Goal: Information Seeking & Learning: Learn about a topic

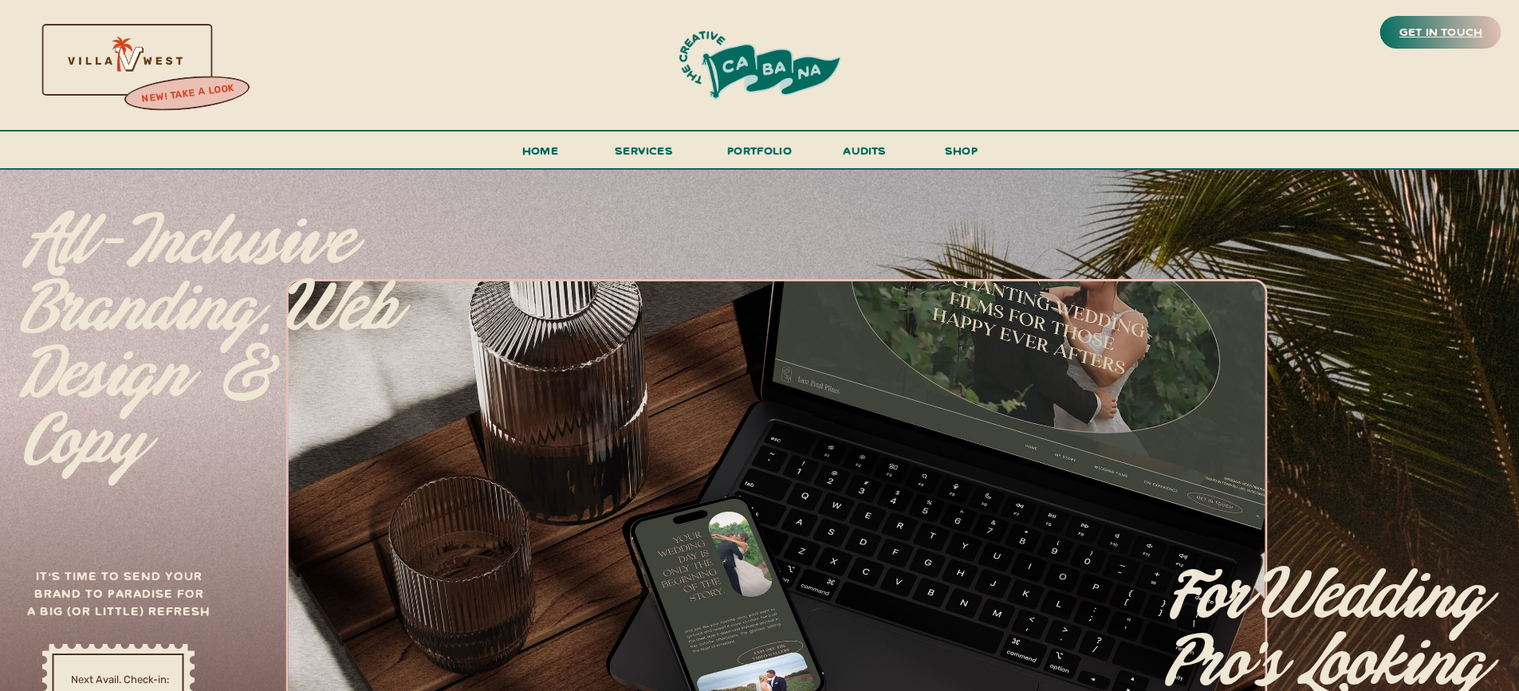
click at [1427, 37] on h3 "get in touch" at bounding box center [1440, 33] width 89 height 22
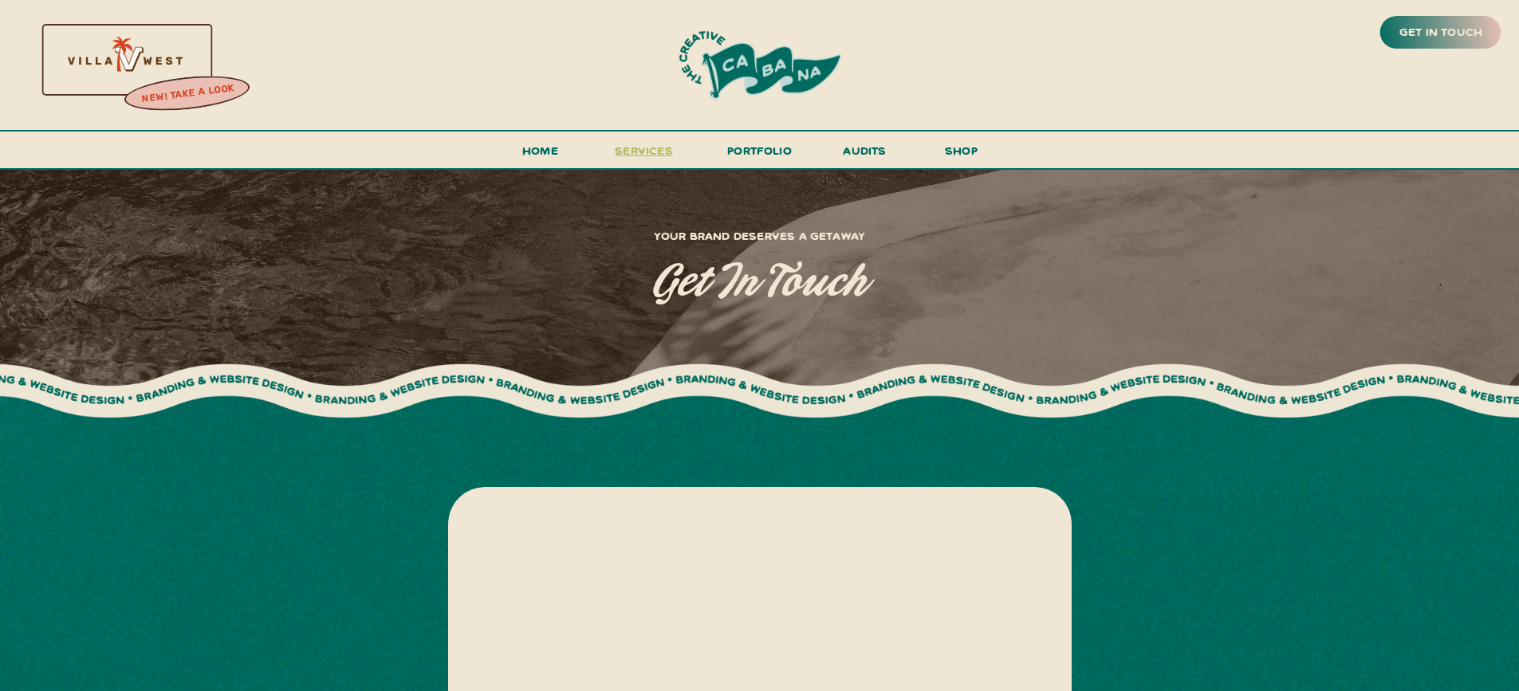
click at [632, 151] on span "services" at bounding box center [644, 150] width 58 height 15
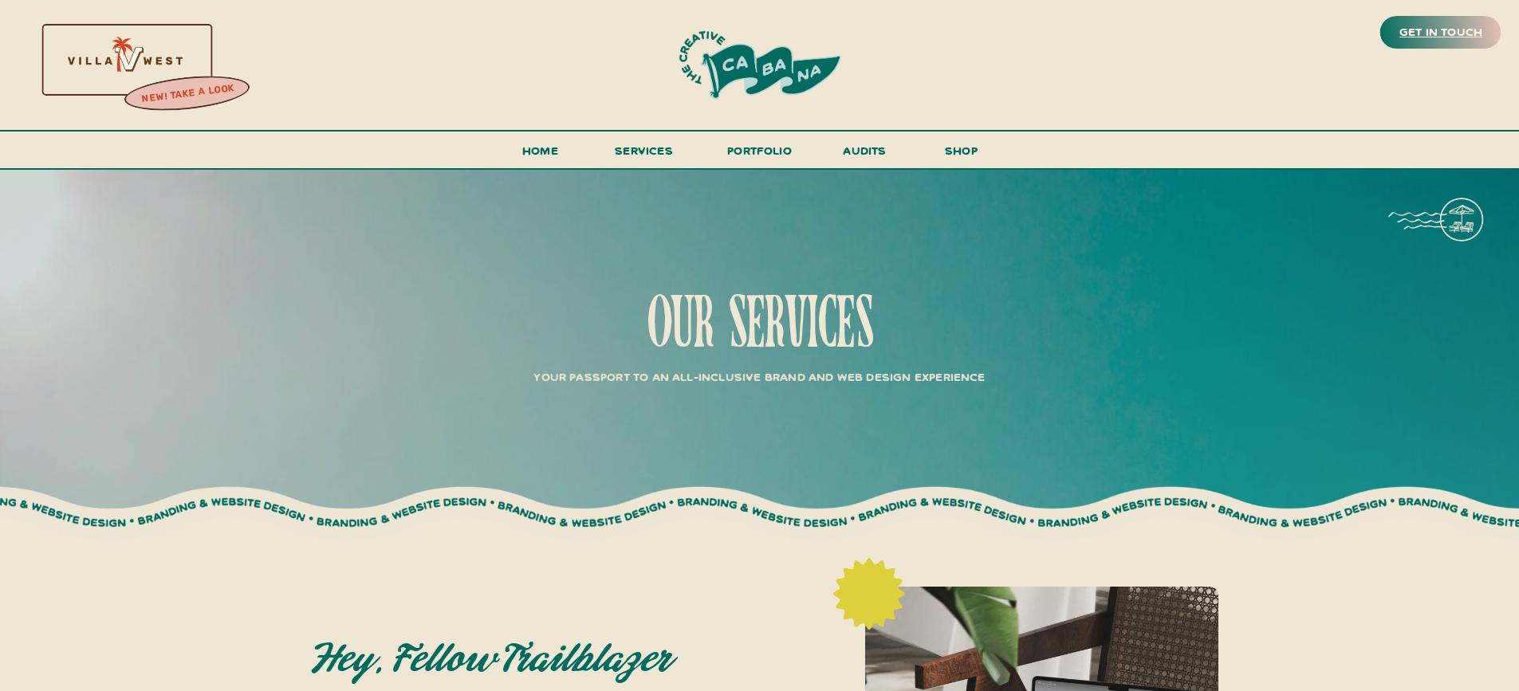
click at [1471, 31] on h3 "get in touch" at bounding box center [1440, 33] width 89 height 22
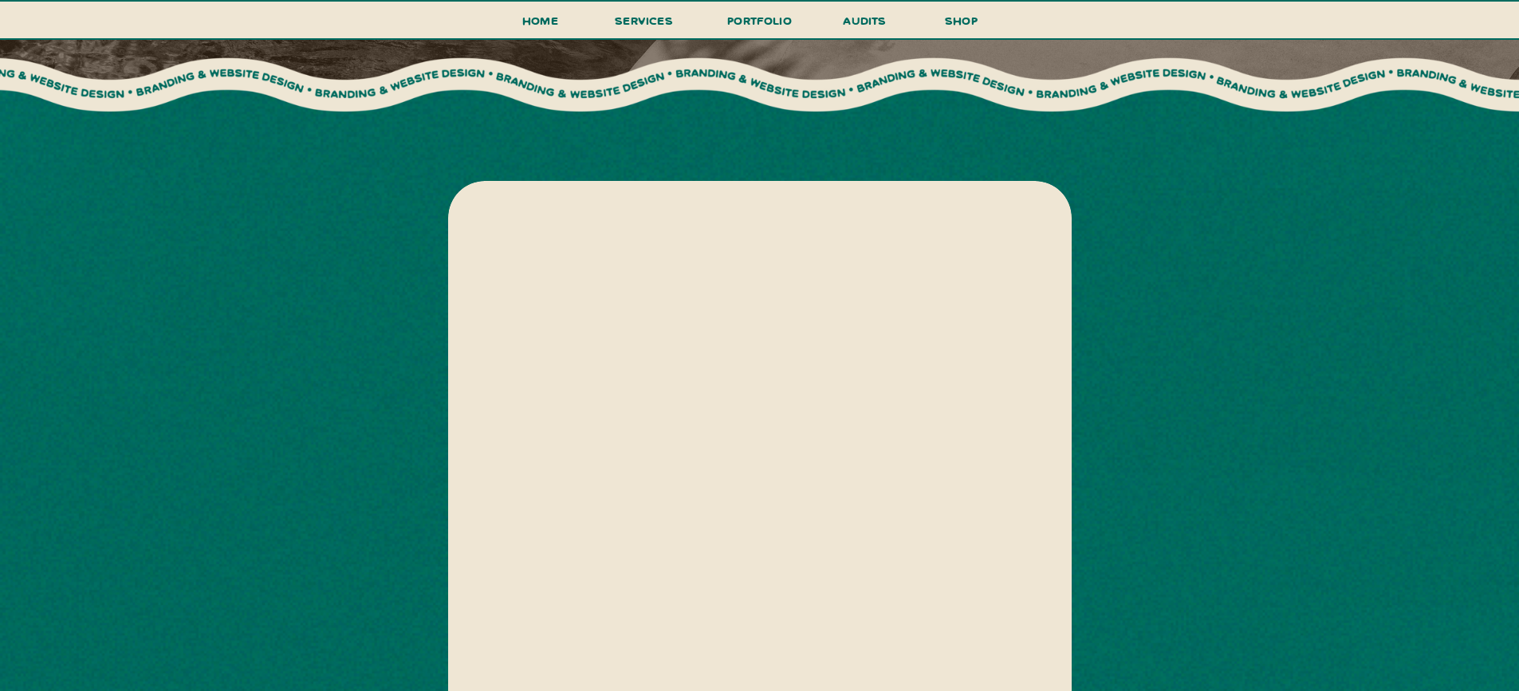
scroll to position [466, 0]
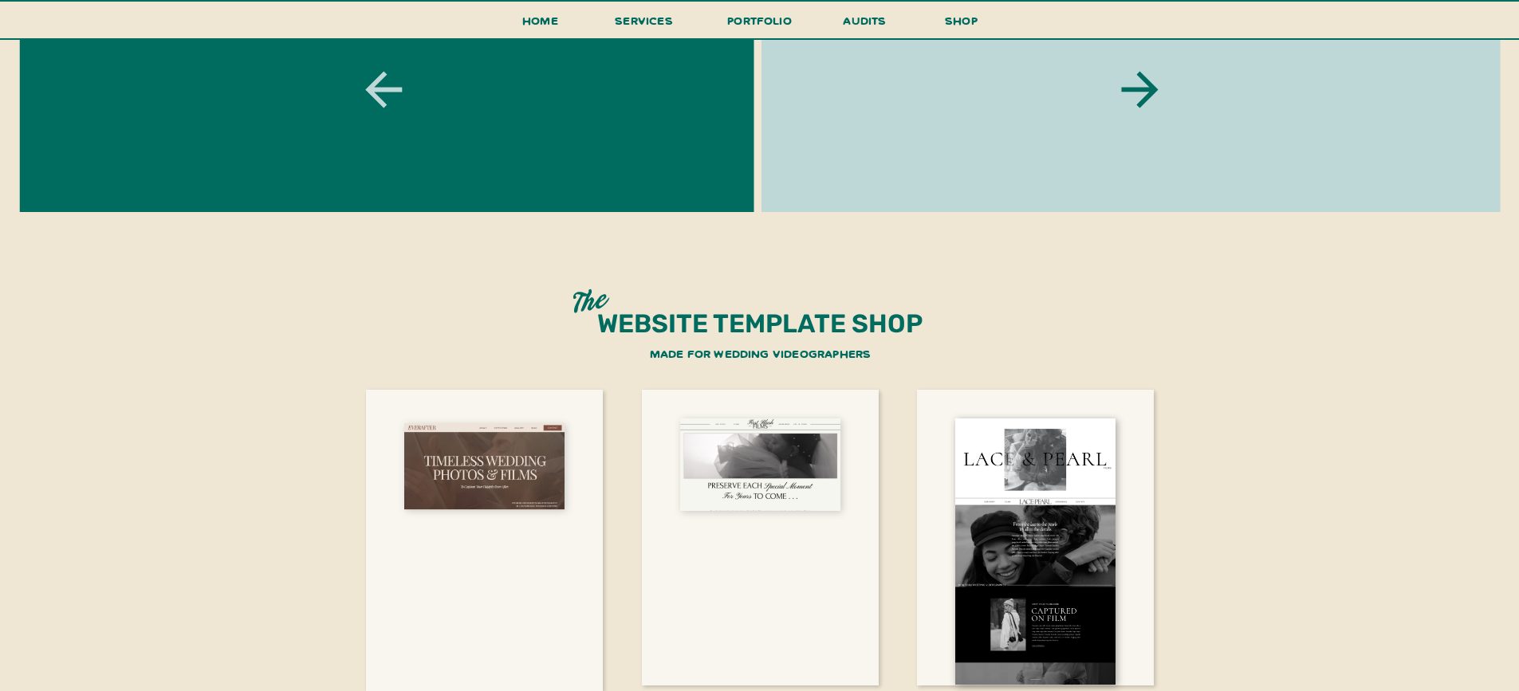
scroll to position [2935, 0]
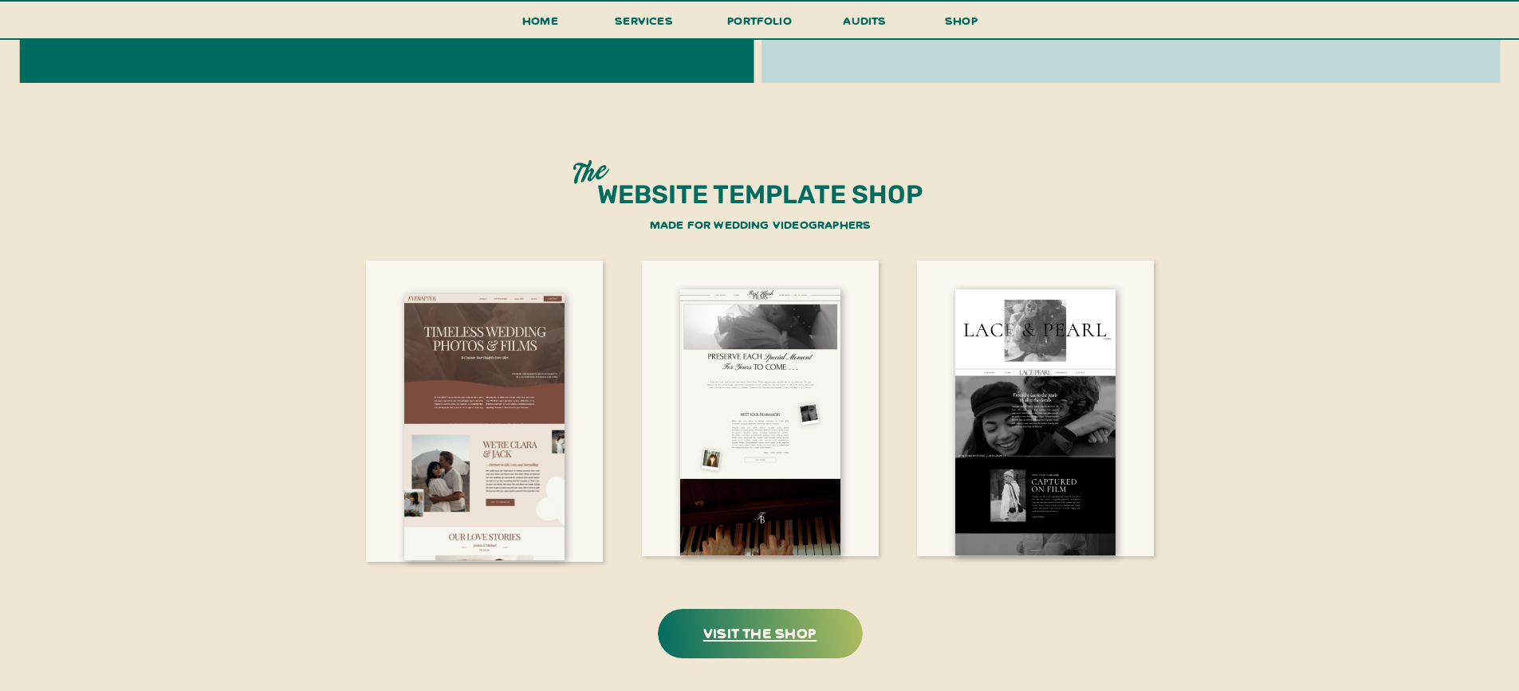
click at [787, 632] on h3 "visit the shop" at bounding box center [760, 632] width 200 height 25
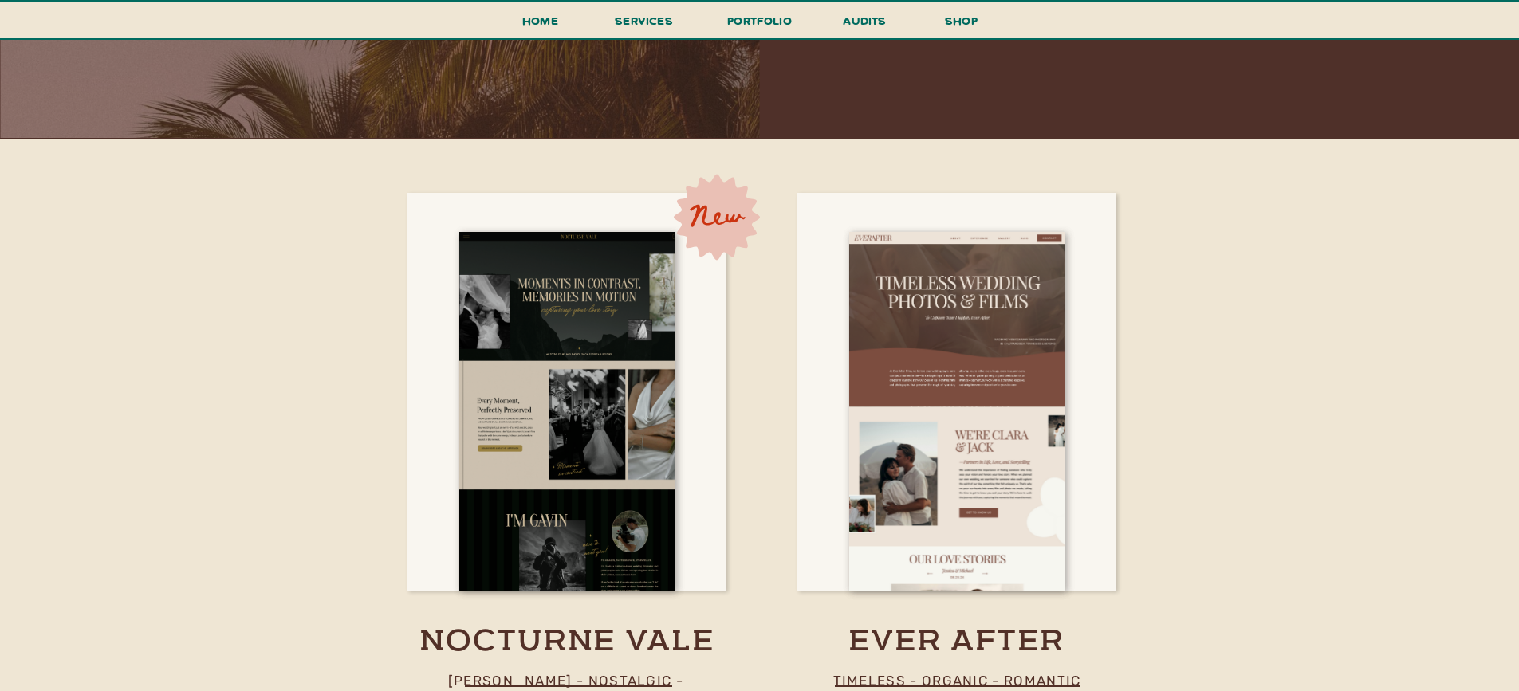
scroll to position [1708, 0]
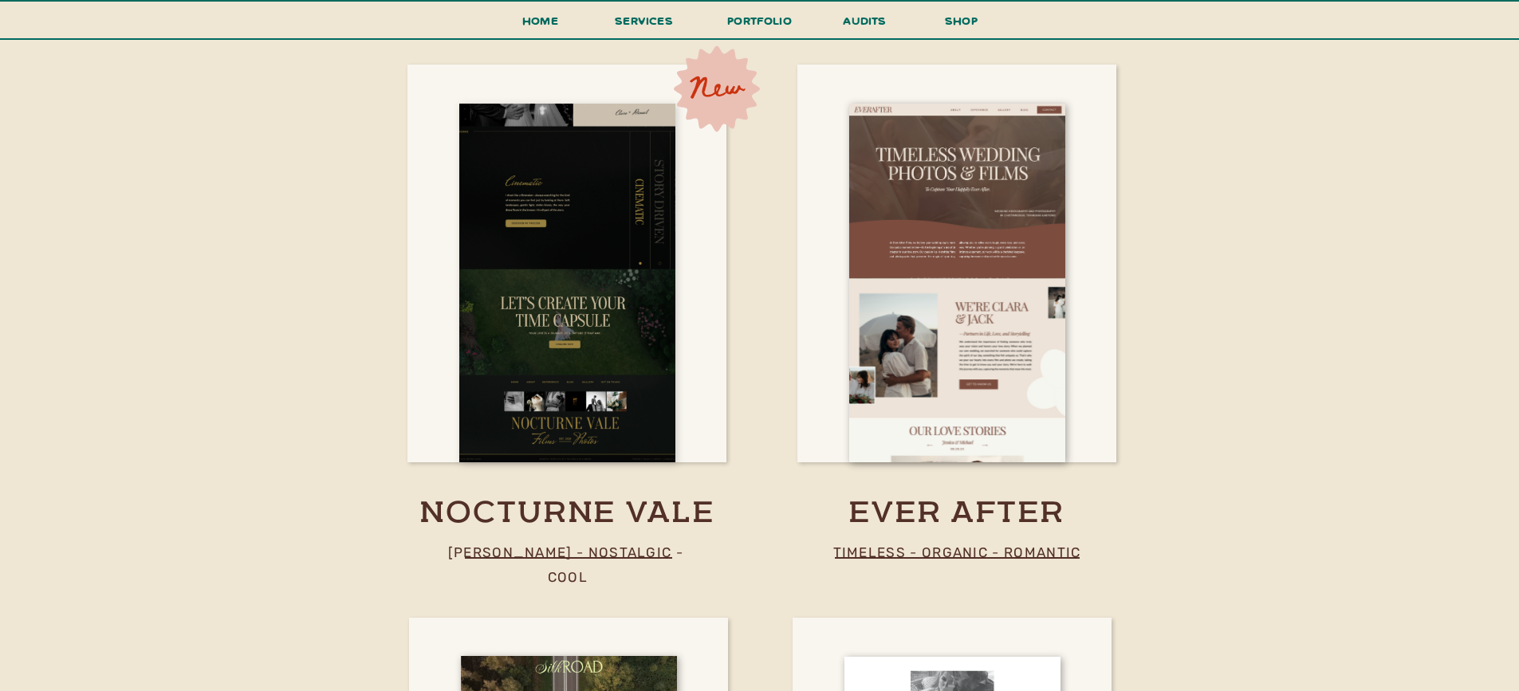
click at [566, 440] on div at bounding box center [567, 283] width 216 height 359
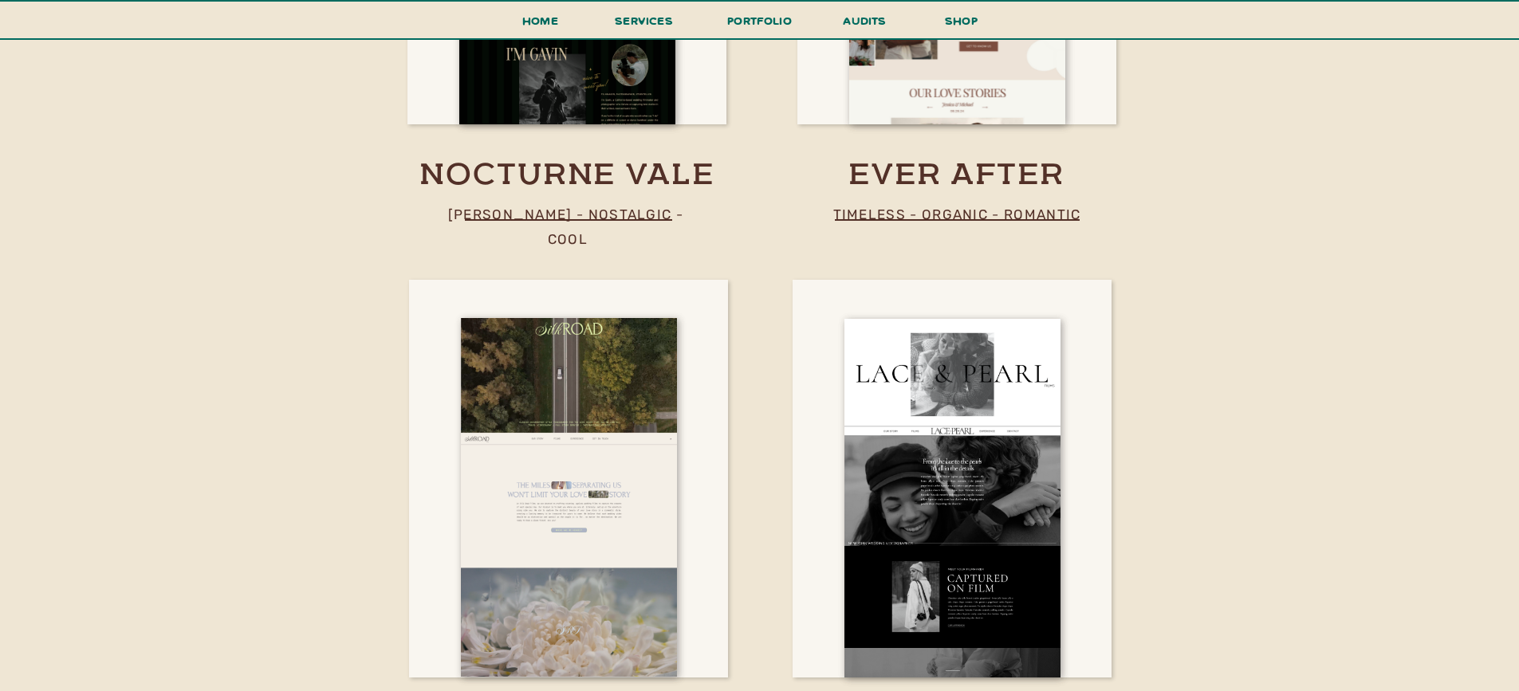
scroll to position [2168, 0]
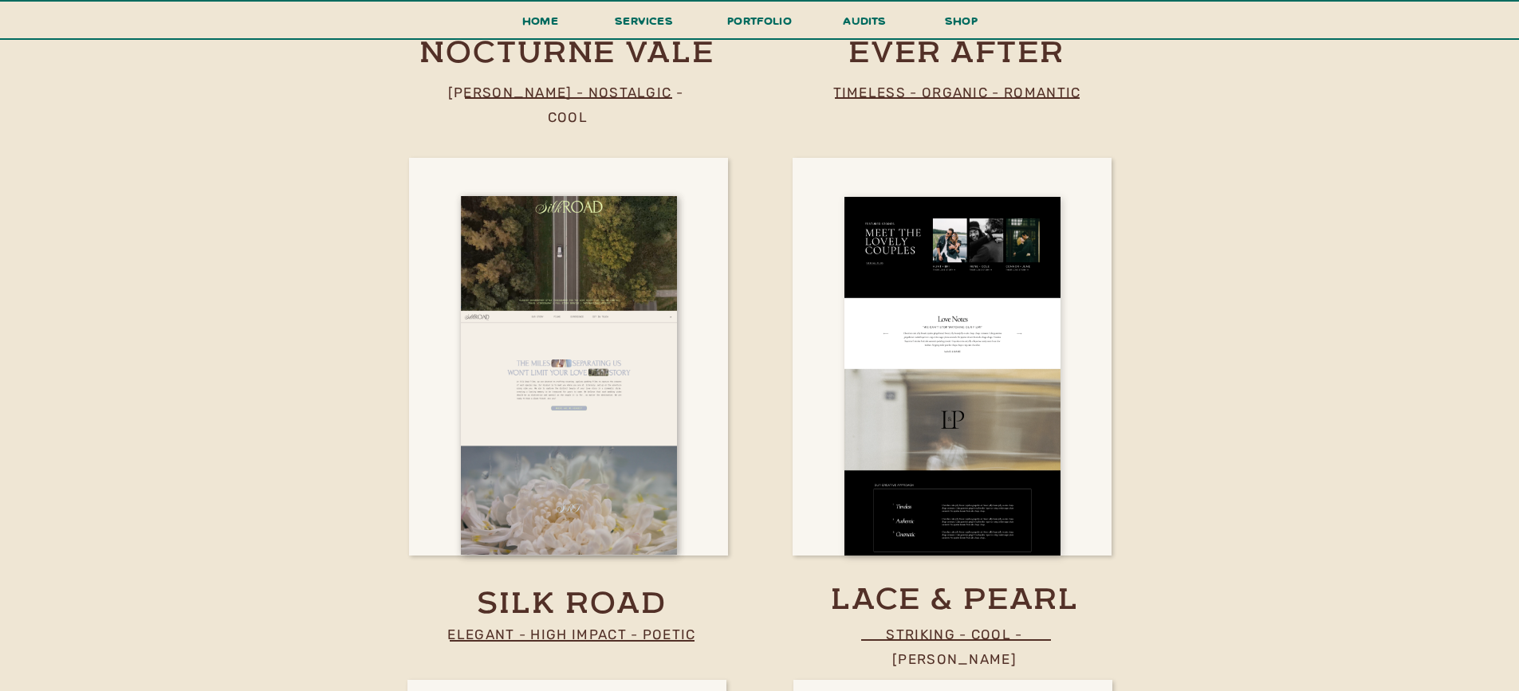
click at [957, 500] on div at bounding box center [952, 376] width 216 height 359
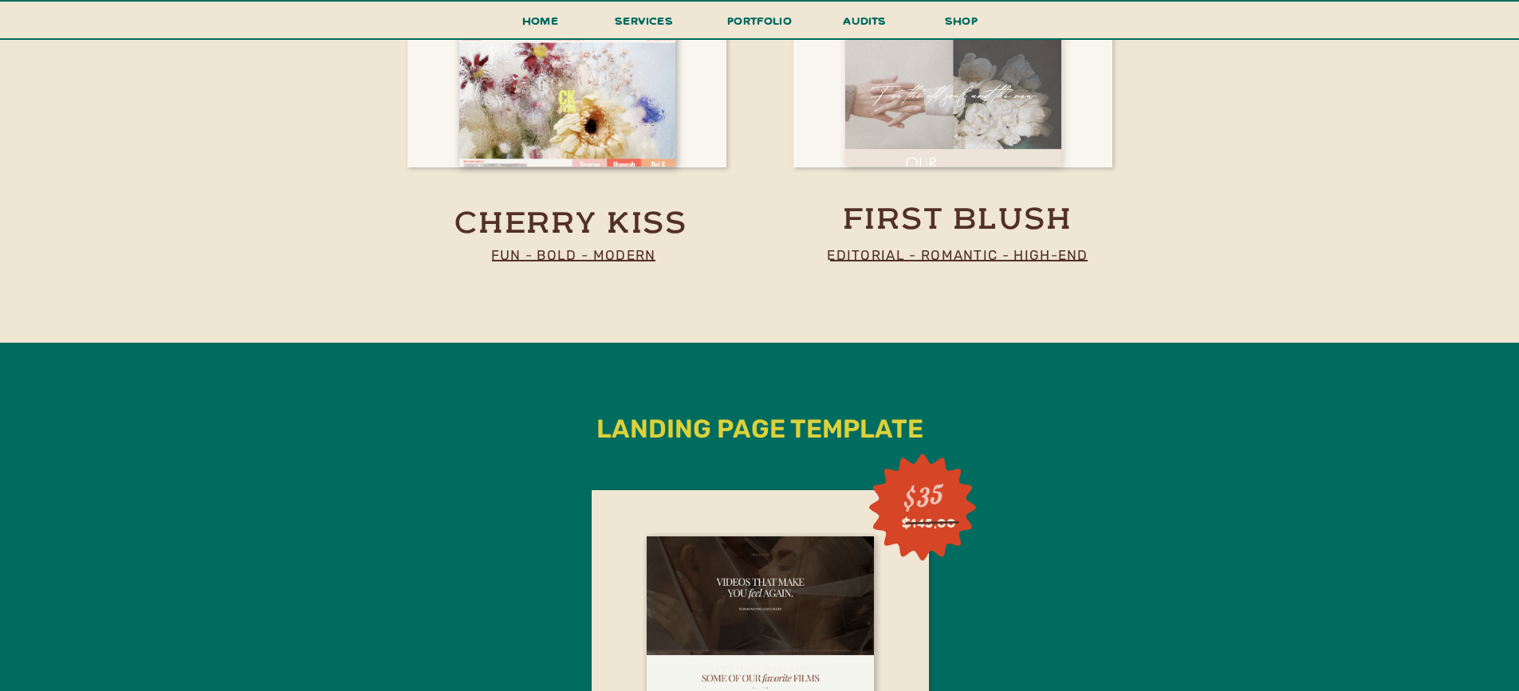
scroll to position [2731, 0]
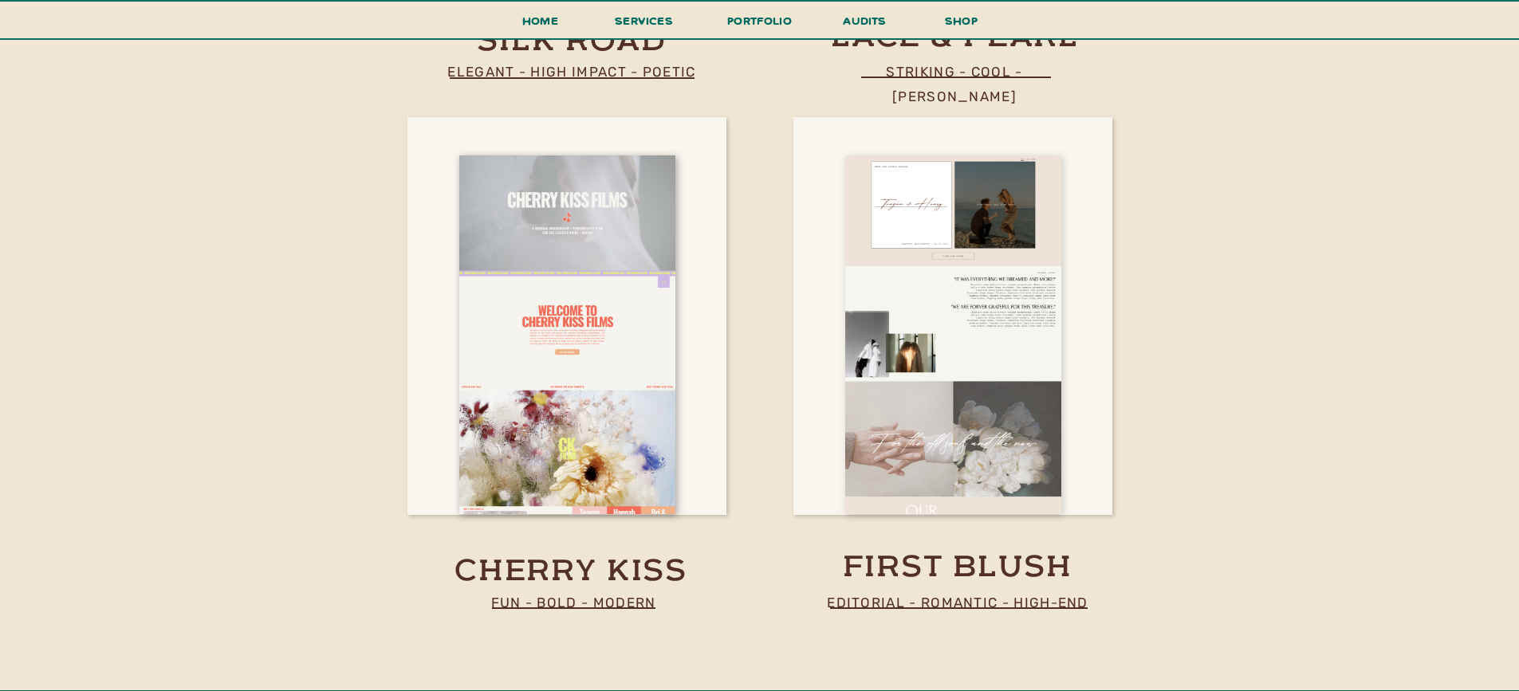
click at [941, 291] on div at bounding box center [953, 335] width 216 height 359
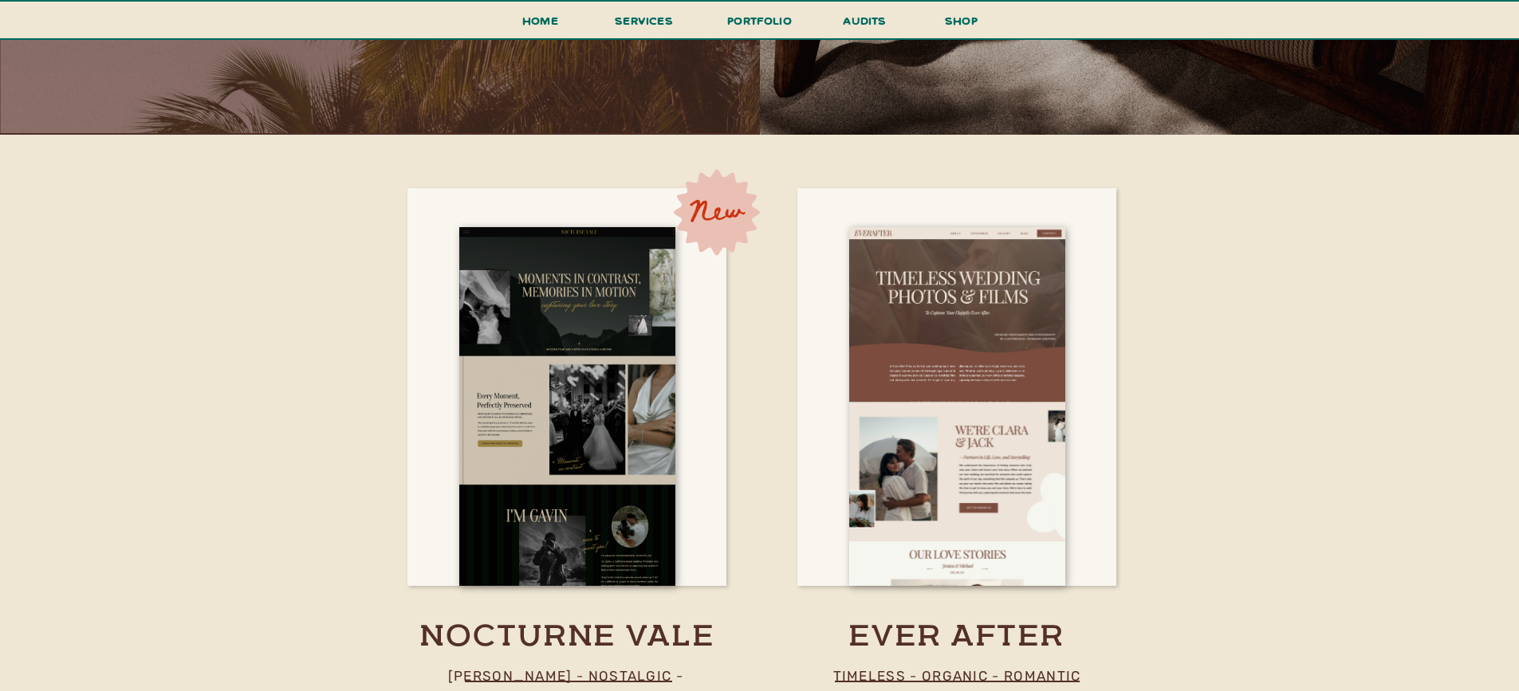
scroll to position [1045, 0]
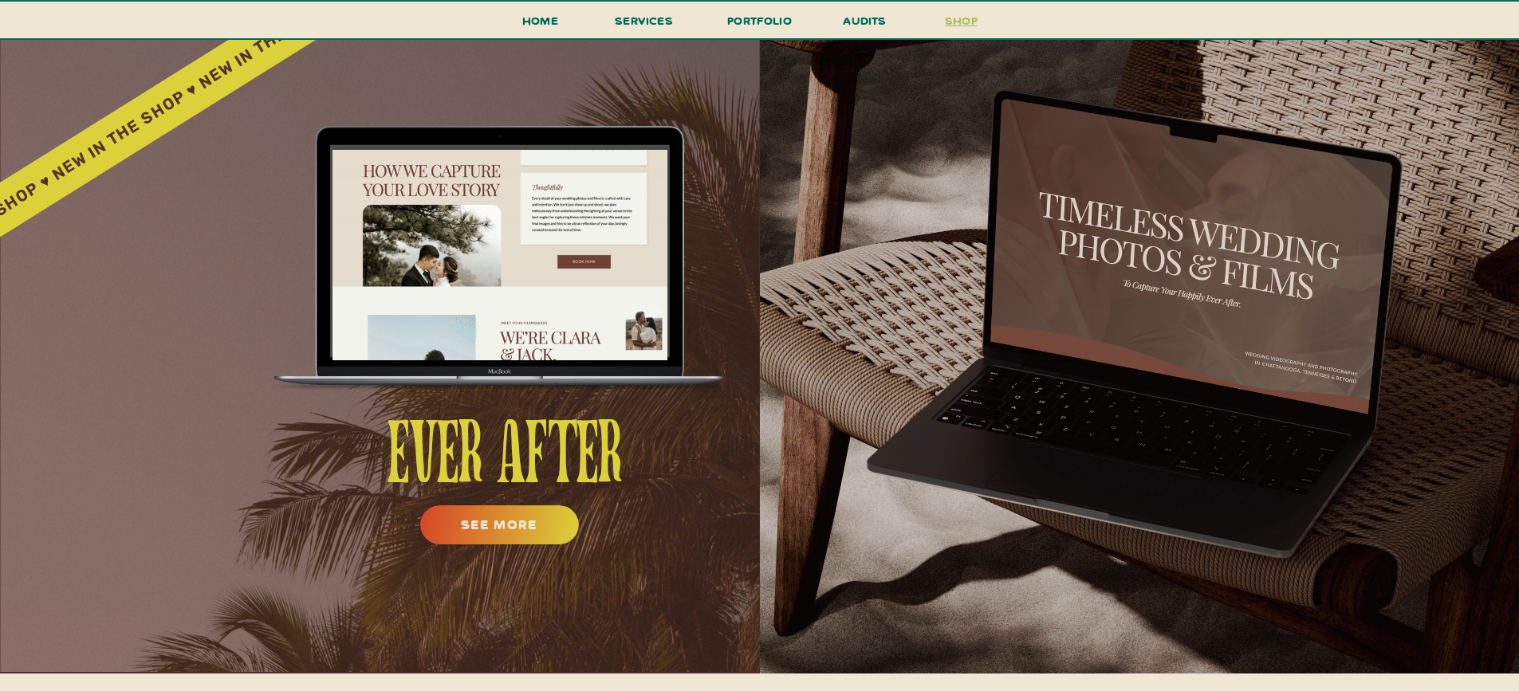
click at [964, 22] on h3 "shop" at bounding box center [961, 24] width 77 height 28
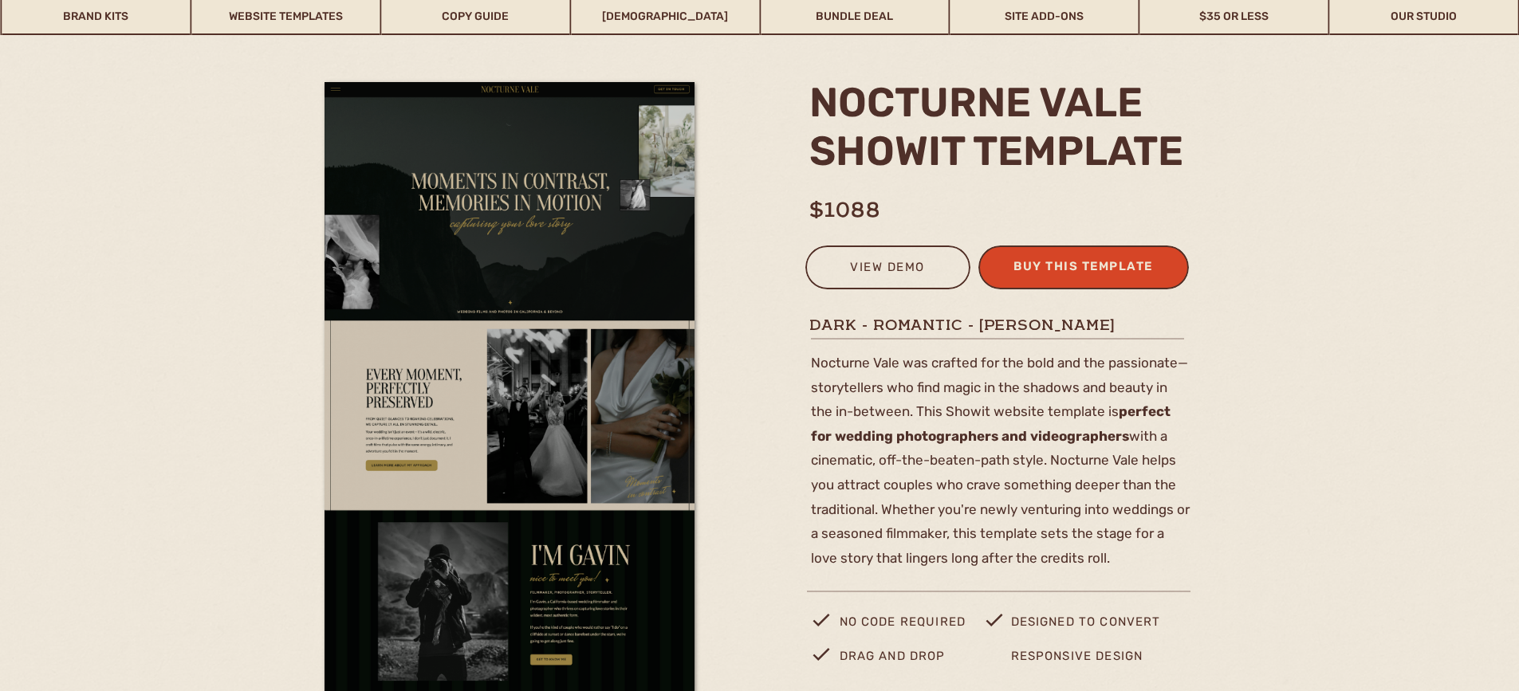
scroll to position [130, 0]
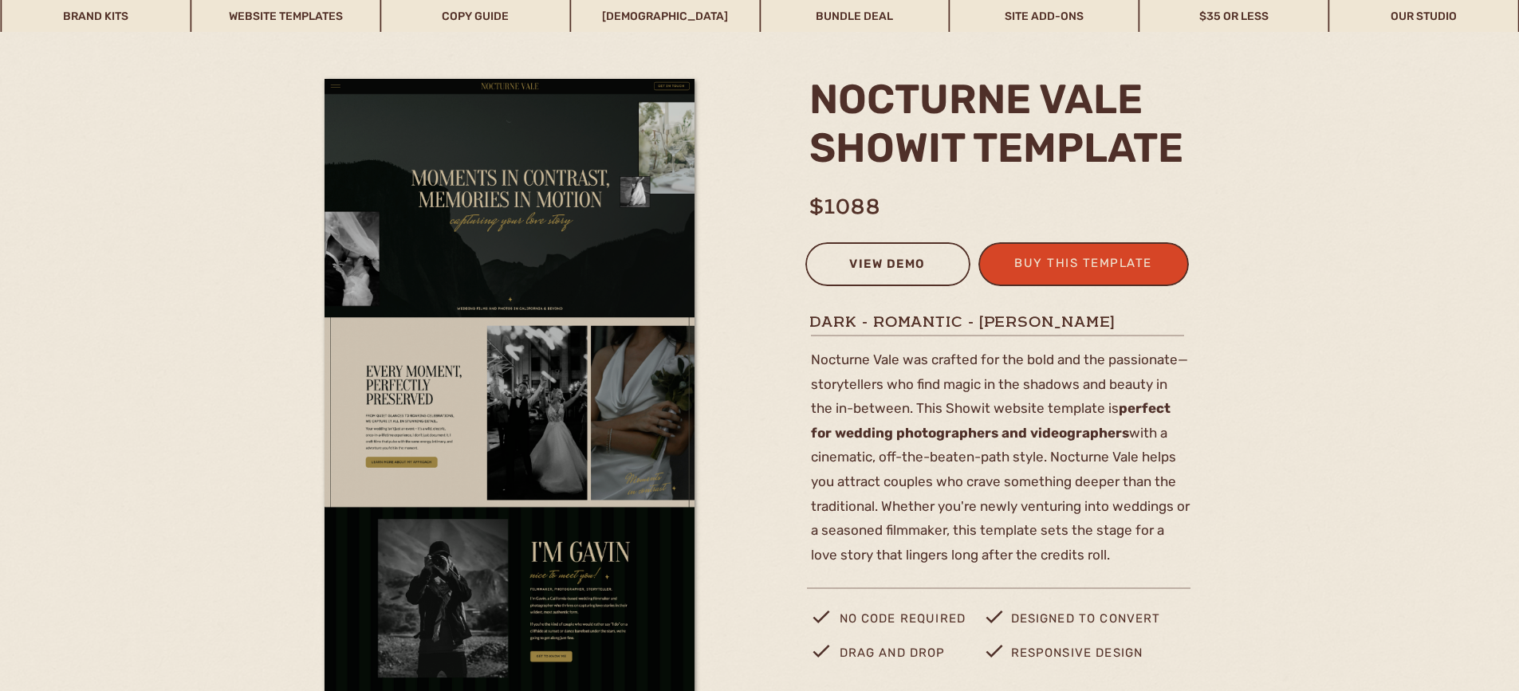
click at [900, 264] on div "view demo" at bounding box center [888, 267] width 144 height 26
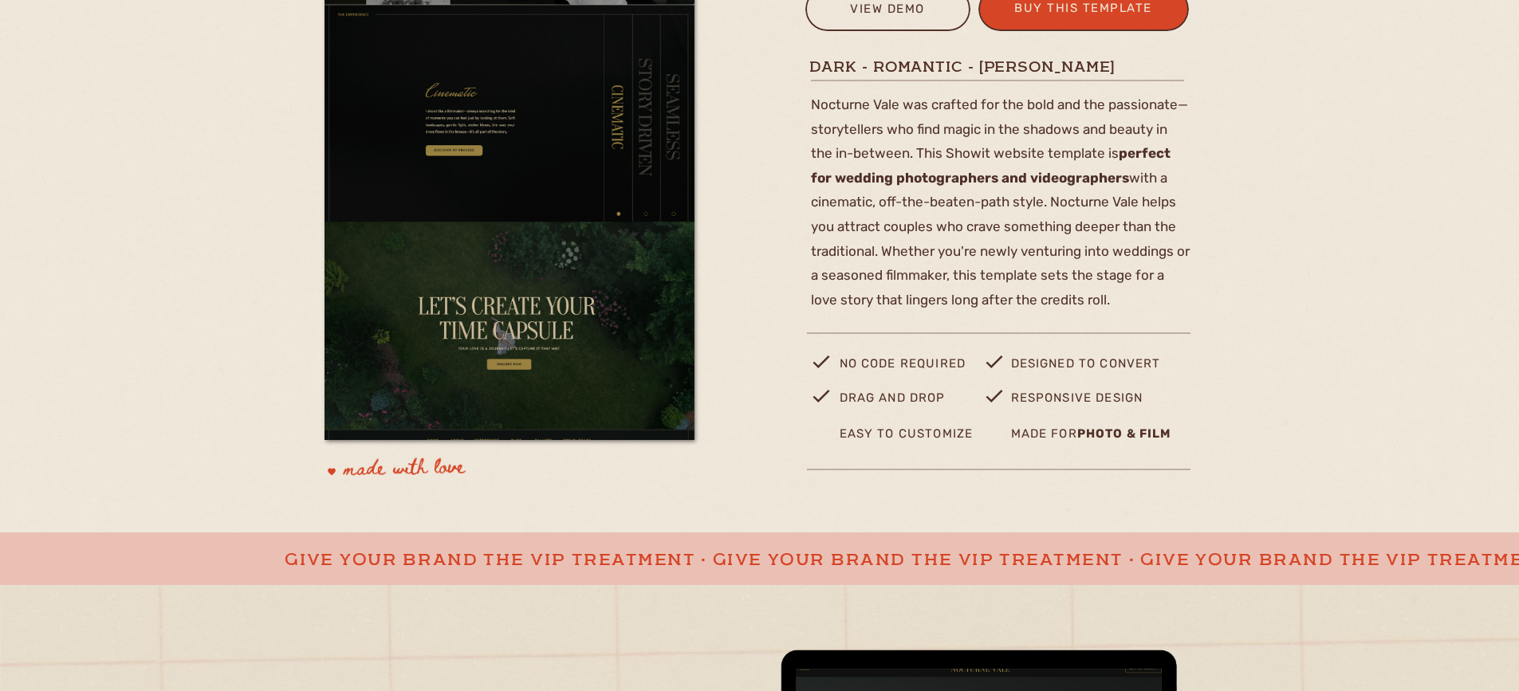
scroll to position [52, 0]
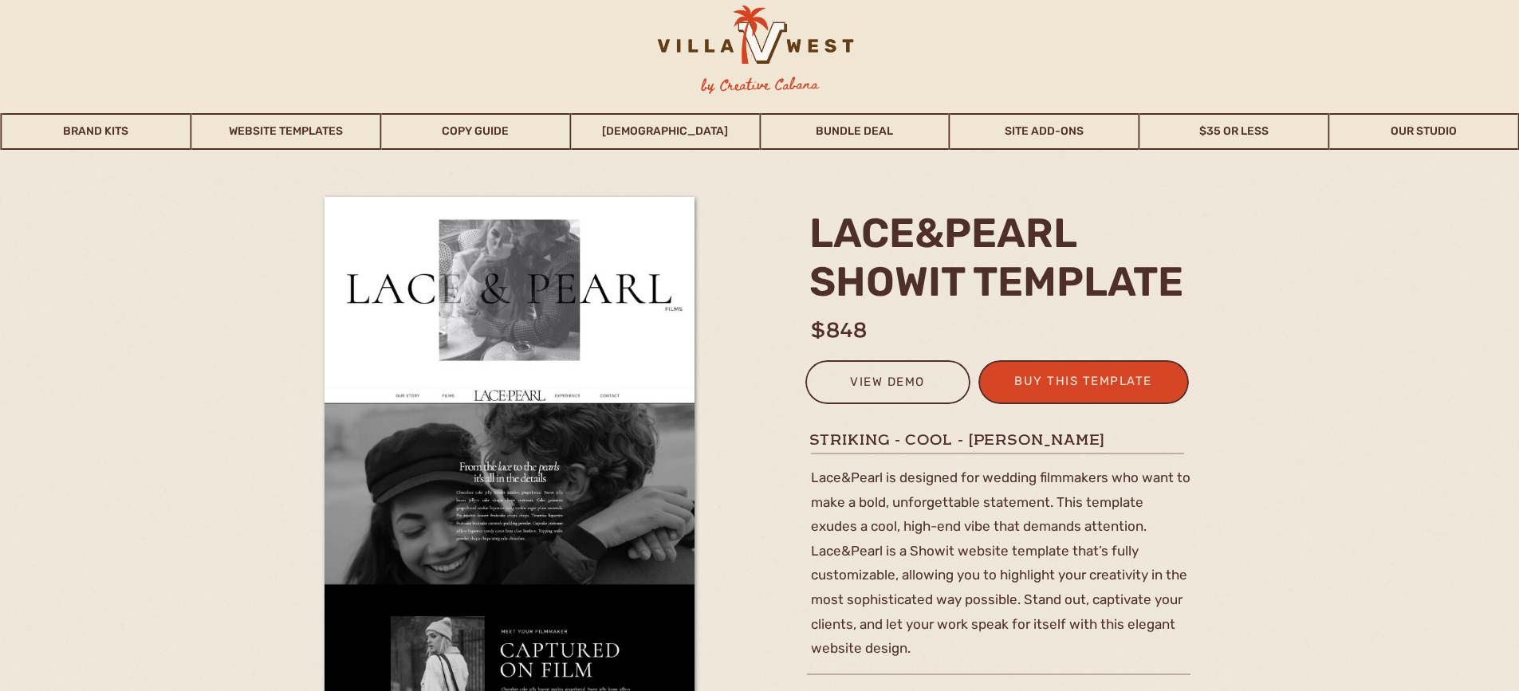
scroll to position [121, 0]
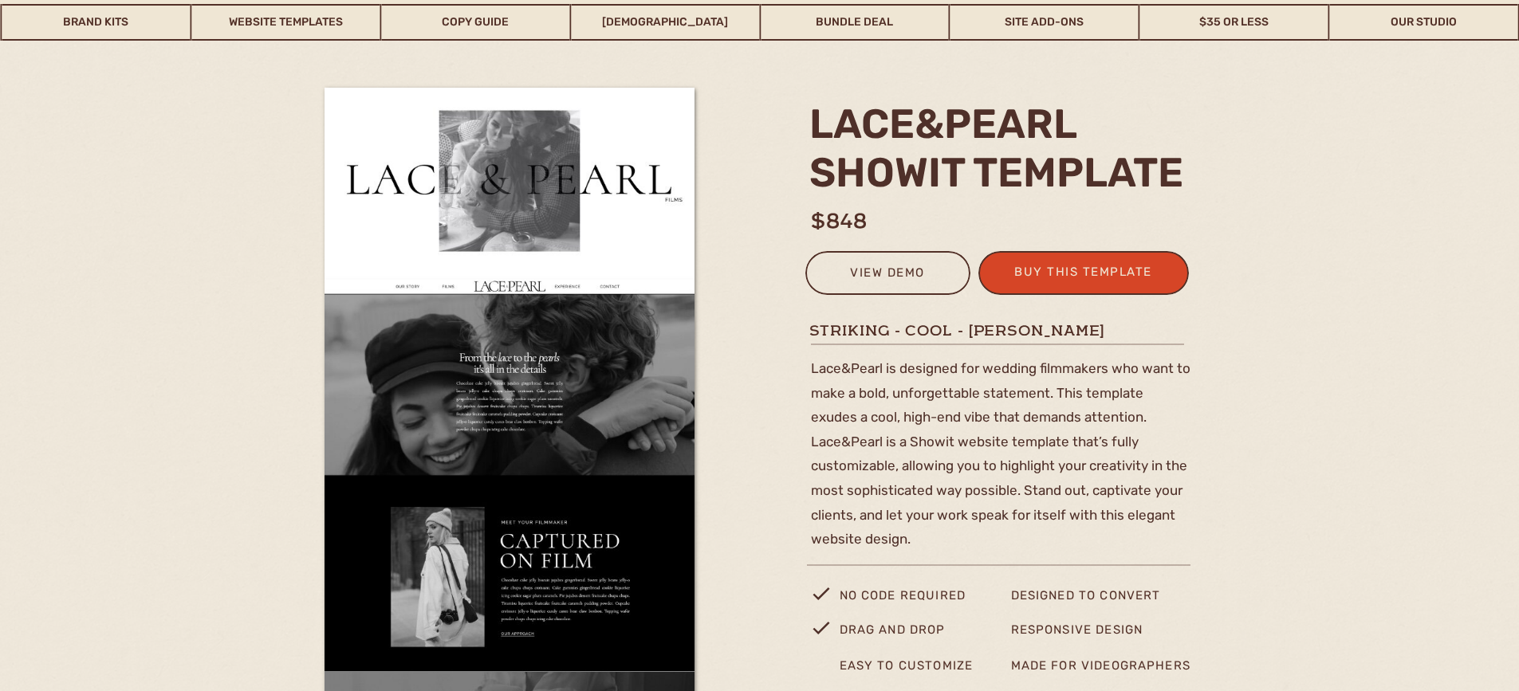
click at [871, 260] on div at bounding box center [887, 273] width 165 height 44
click at [868, 277] on div "view demo" at bounding box center [888, 275] width 144 height 26
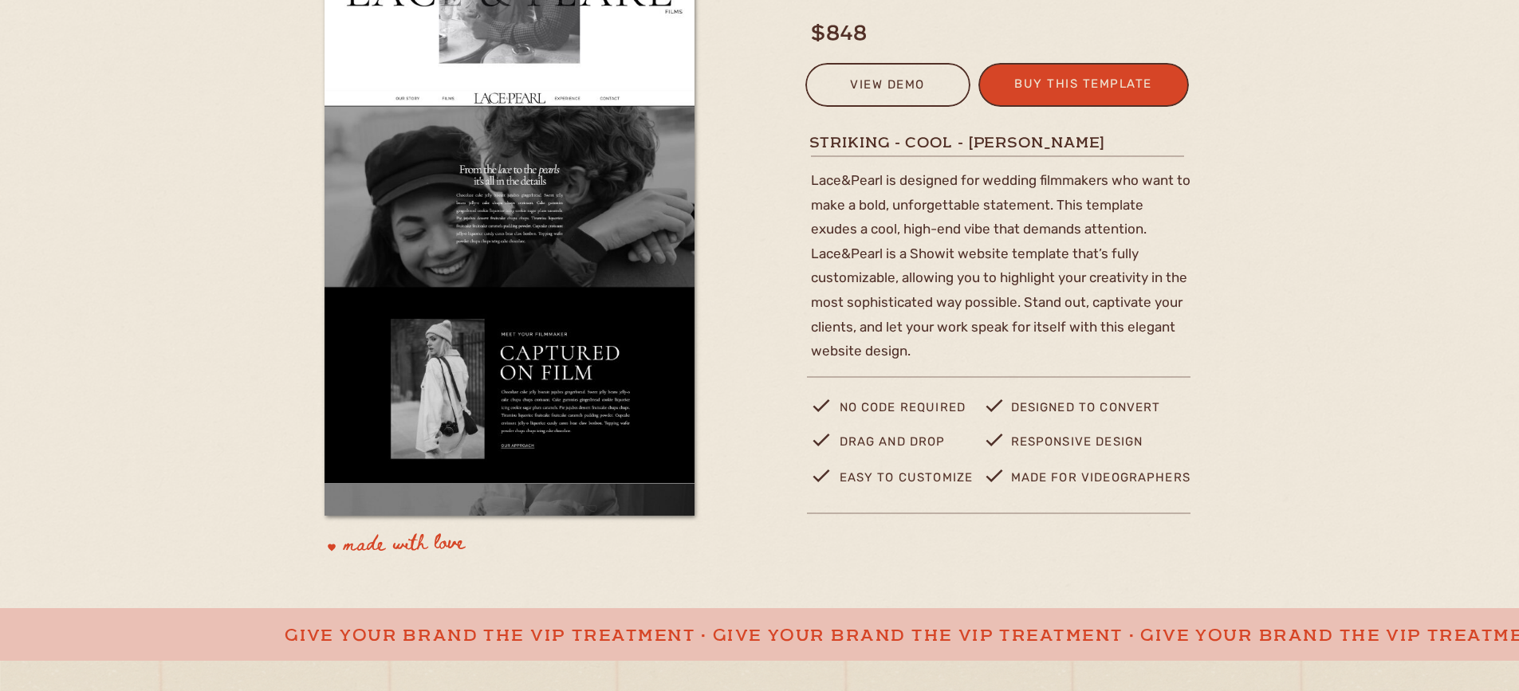
scroll to position [0, 0]
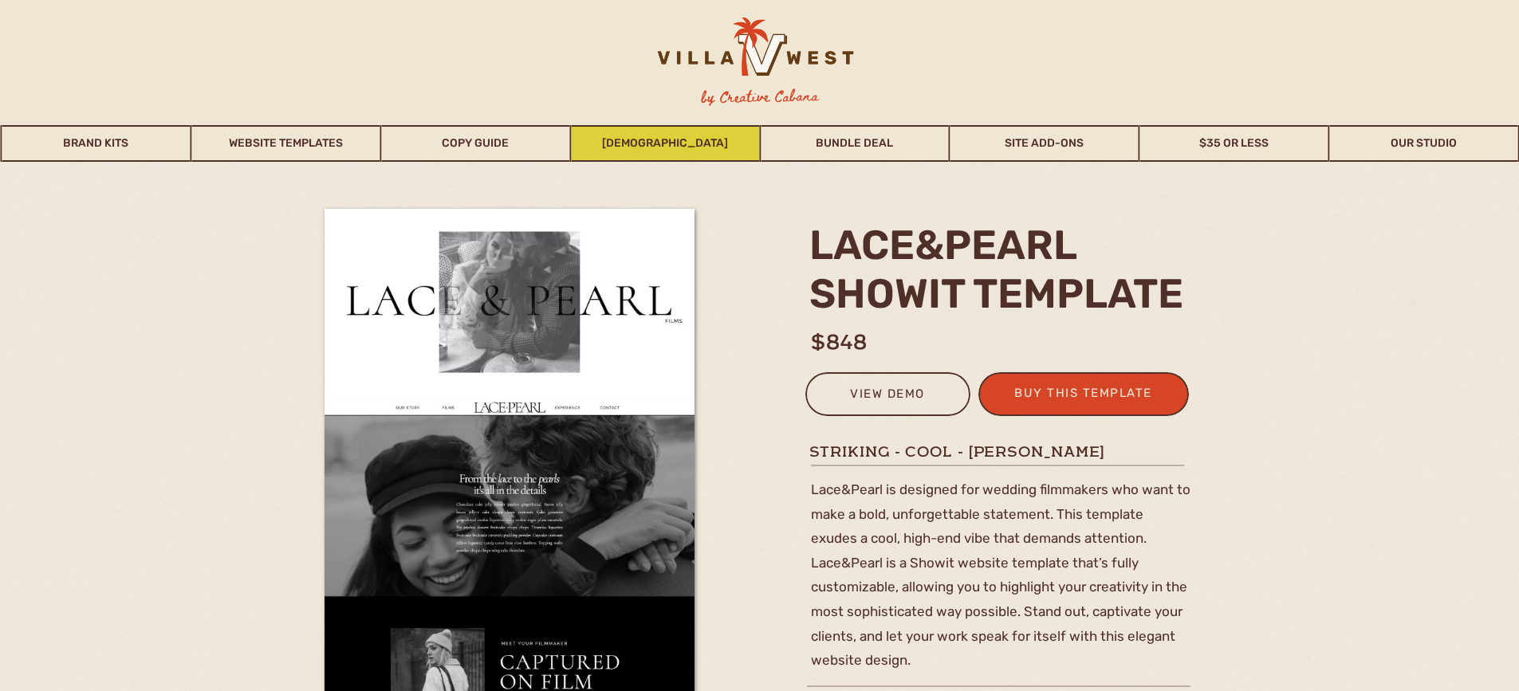
click at [659, 144] on link "[DEMOGRAPHIC_DATA]" at bounding box center [665, 143] width 188 height 37
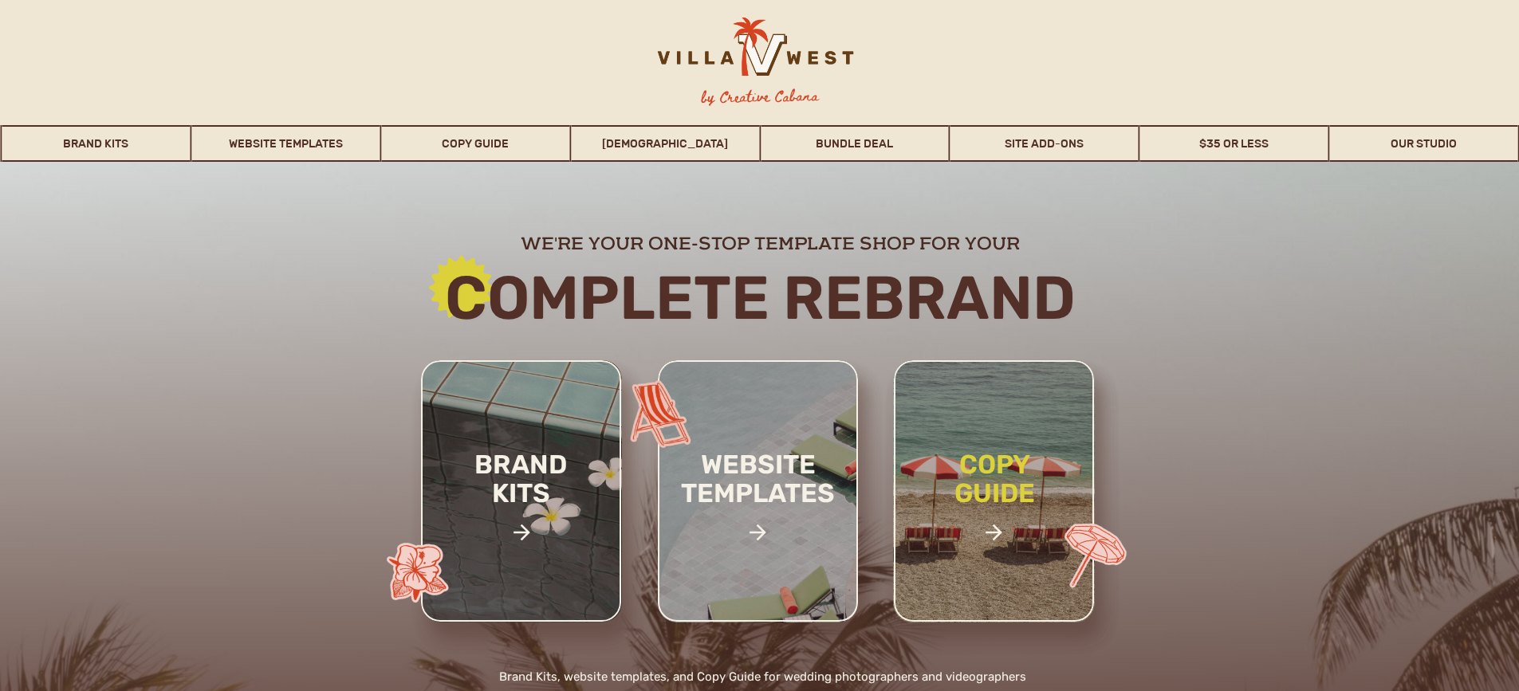
click at [993, 467] on h2 "copy guide" at bounding box center [995, 506] width 148 height 111
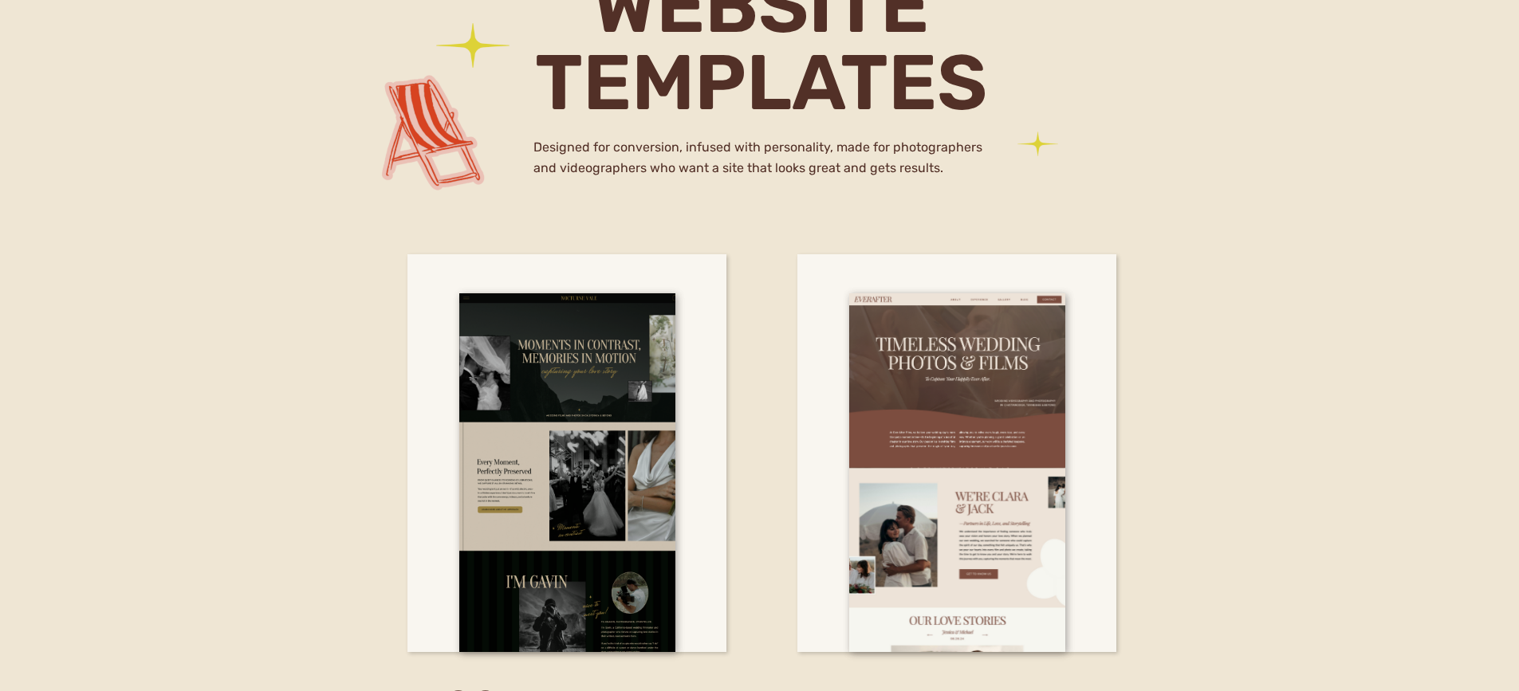
scroll to position [4769, 0]
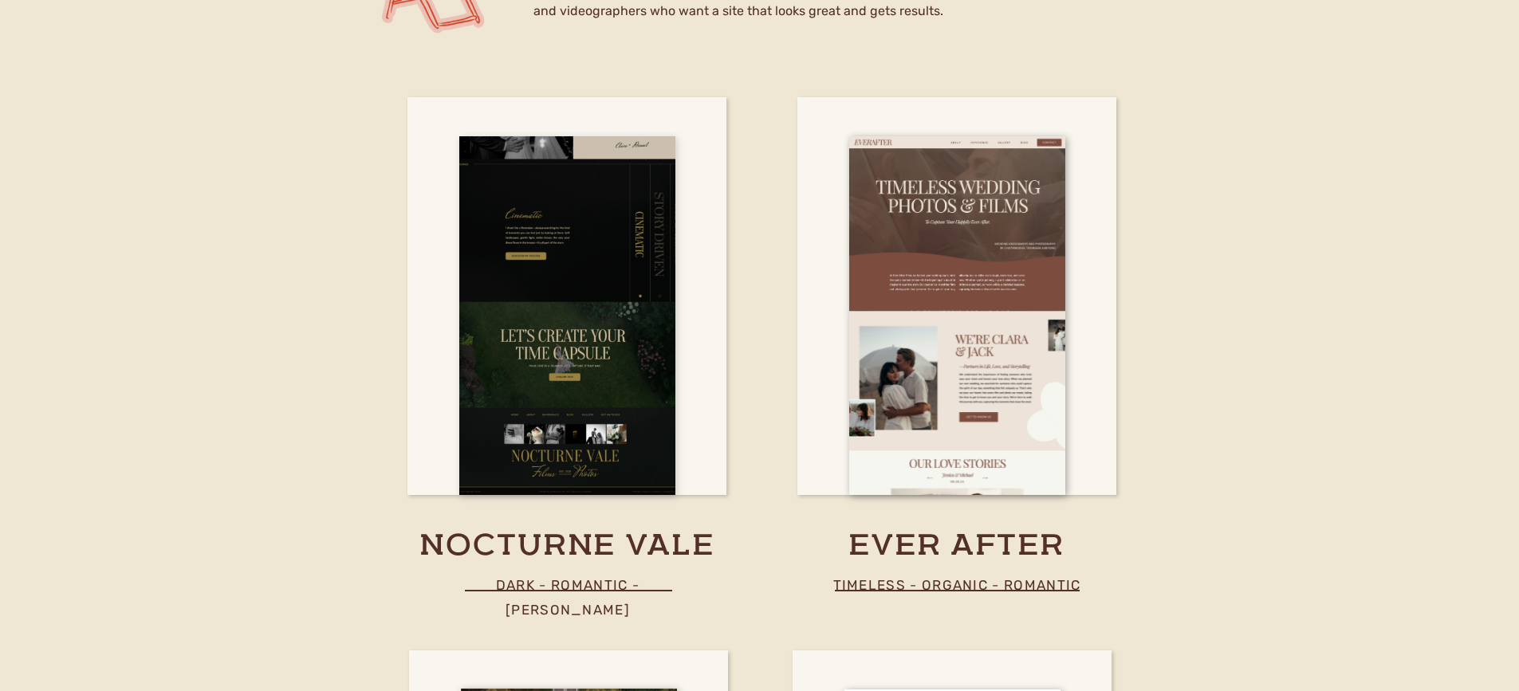
click at [620, 370] on div at bounding box center [567, 315] width 216 height 359
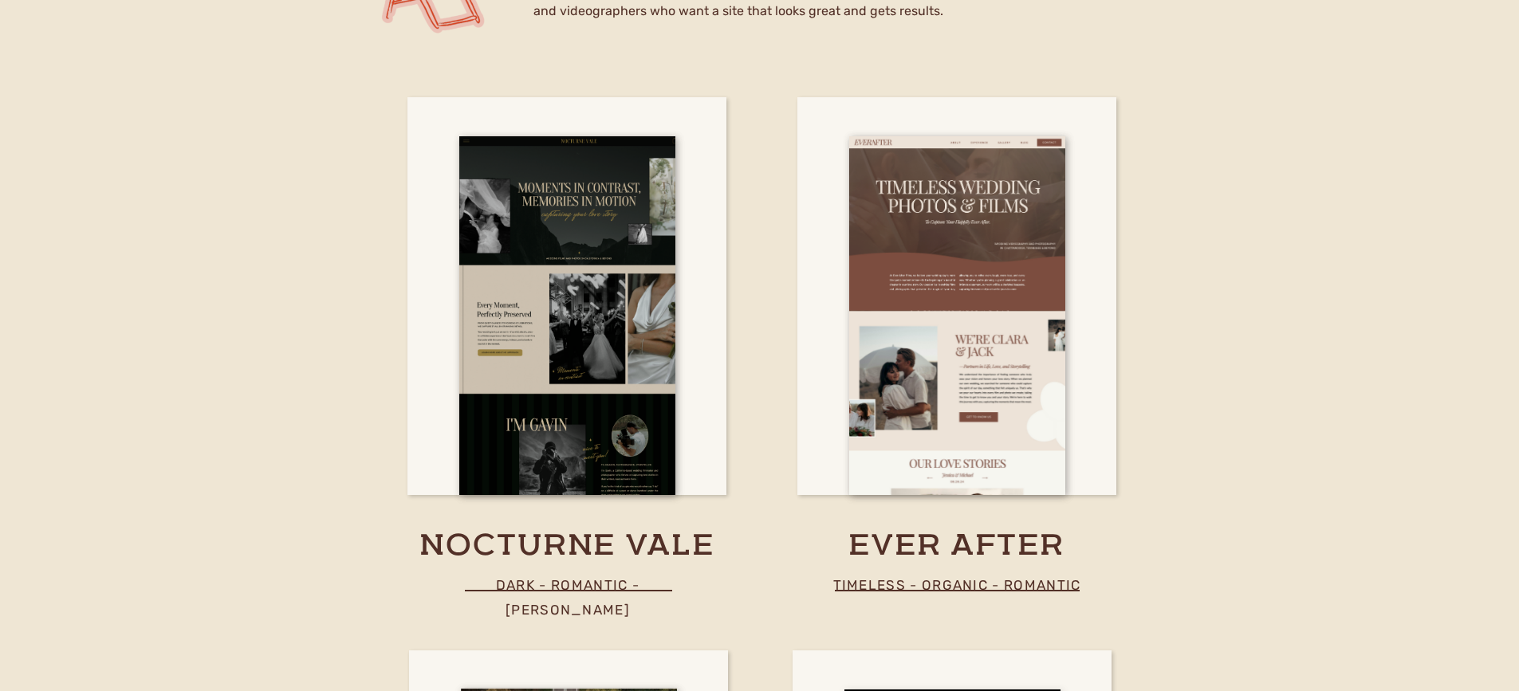
scroll to position [5314, 0]
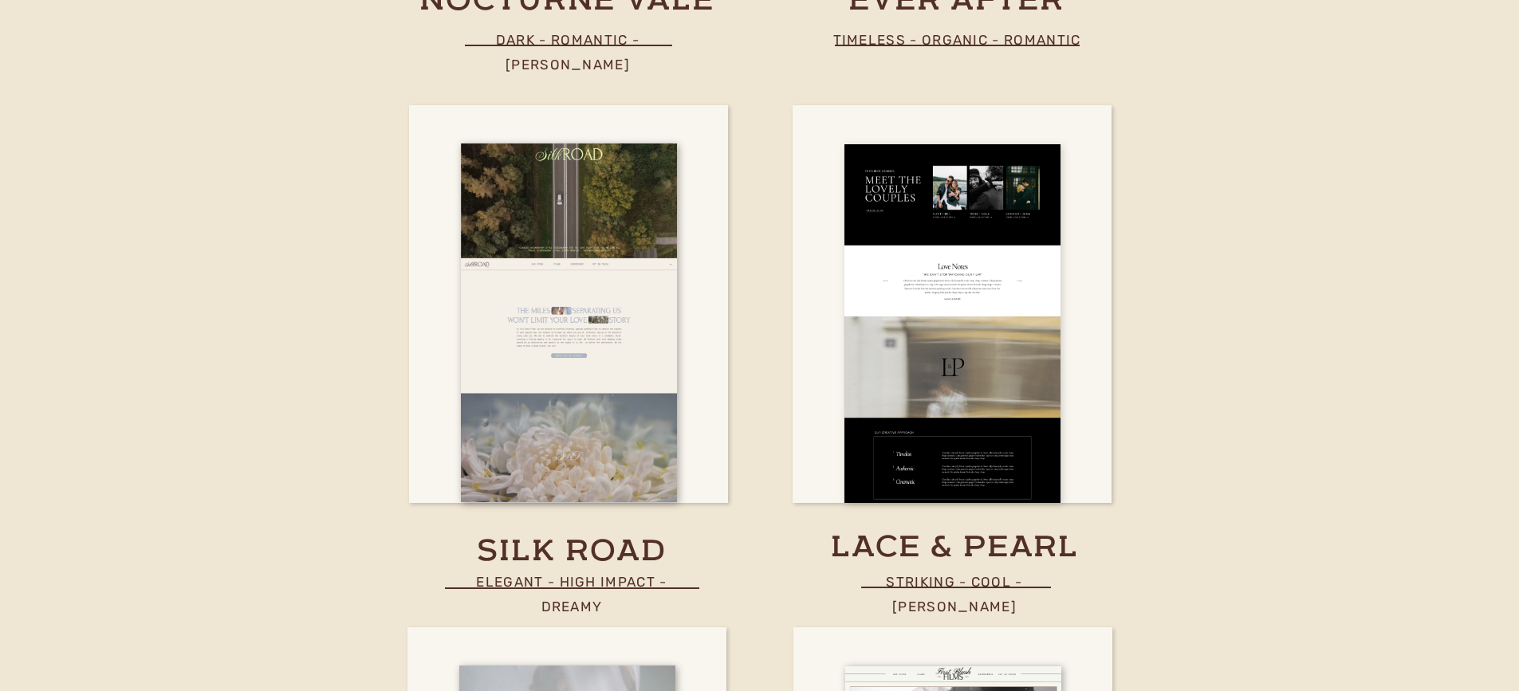
click at [939, 308] on div at bounding box center [952, 323] width 216 height 359
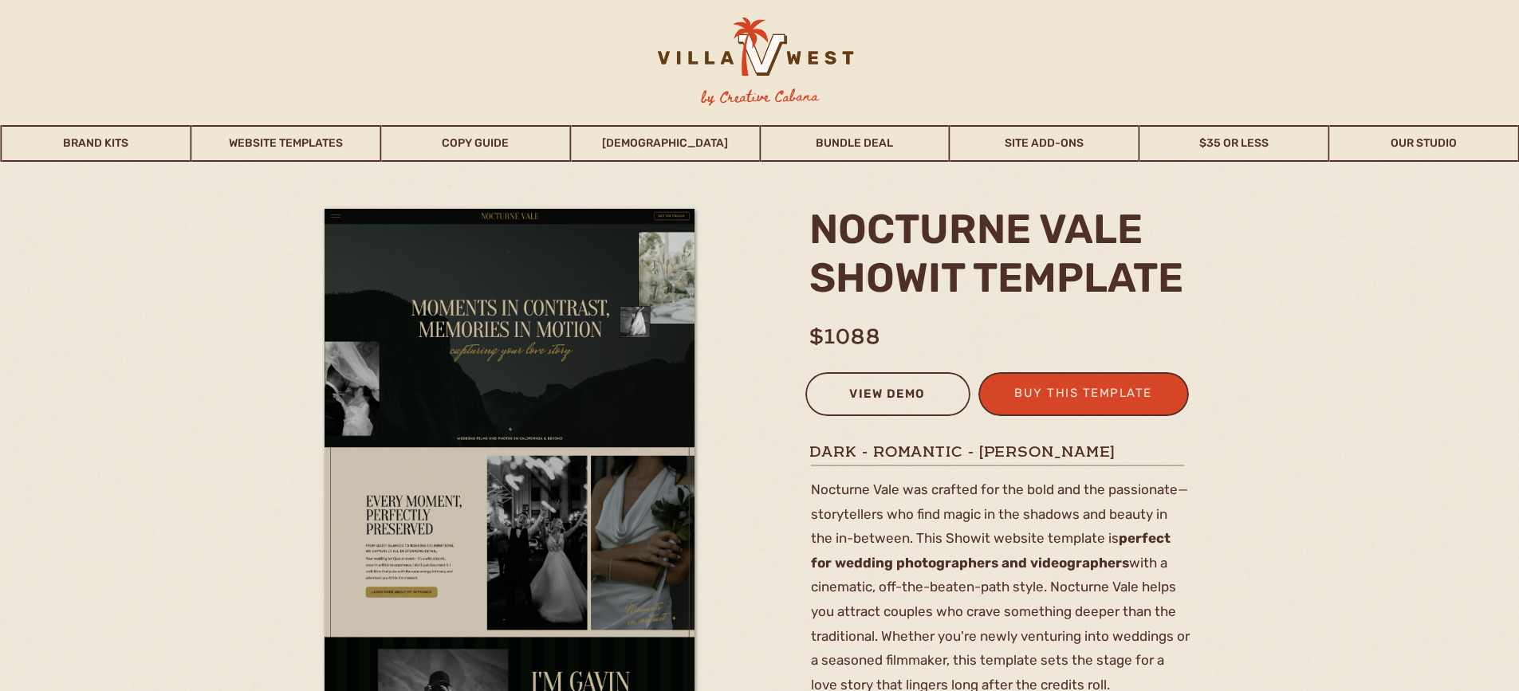
click at [875, 386] on div "view demo" at bounding box center [888, 397] width 144 height 26
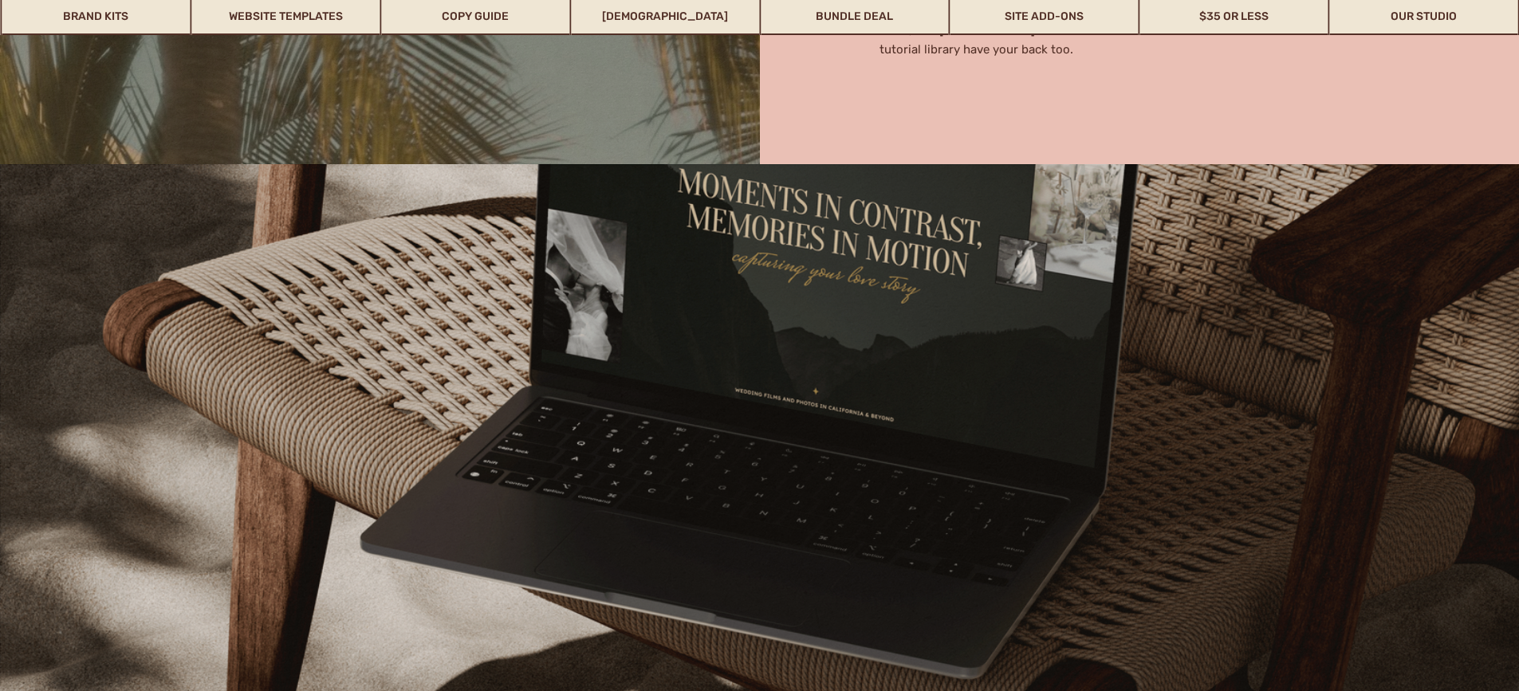
scroll to position [569, 0]
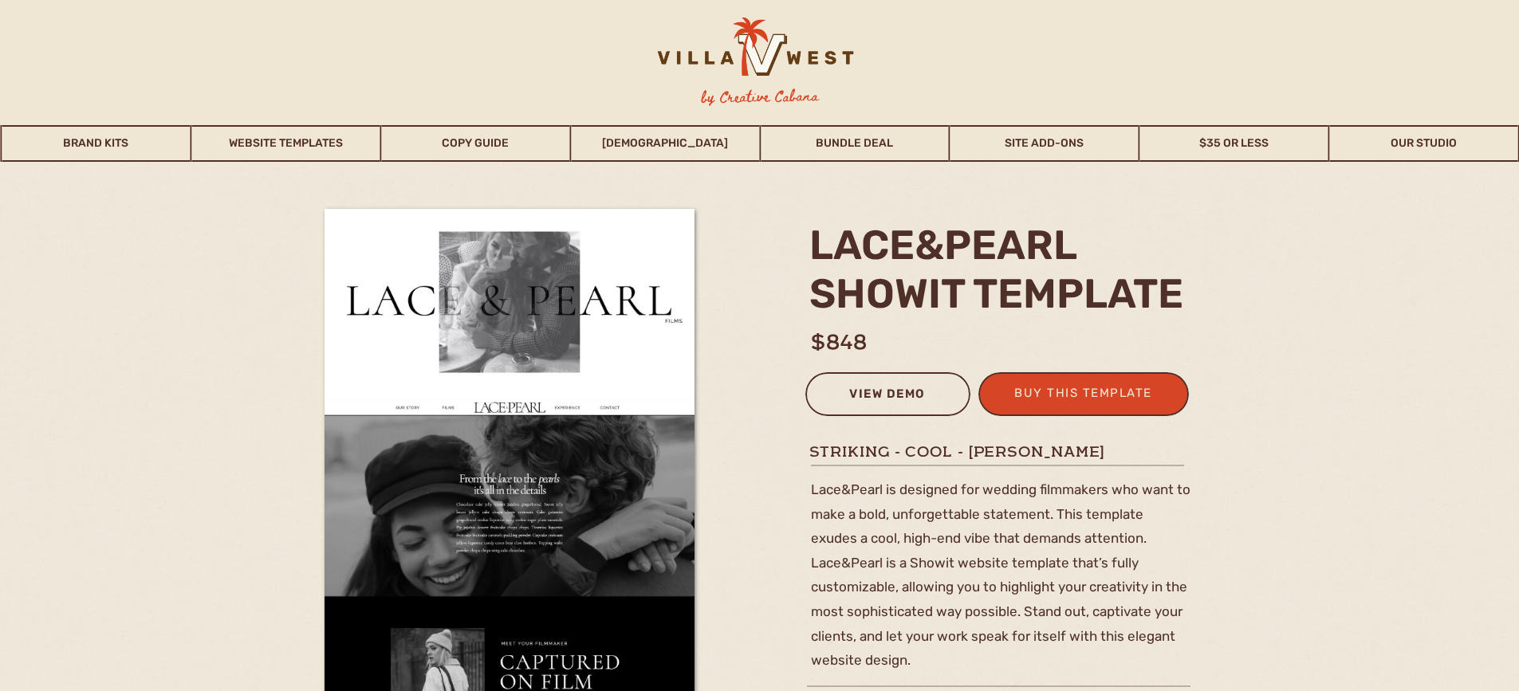
click at [887, 389] on div "view demo" at bounding box center [888, 397] width 144 height 26
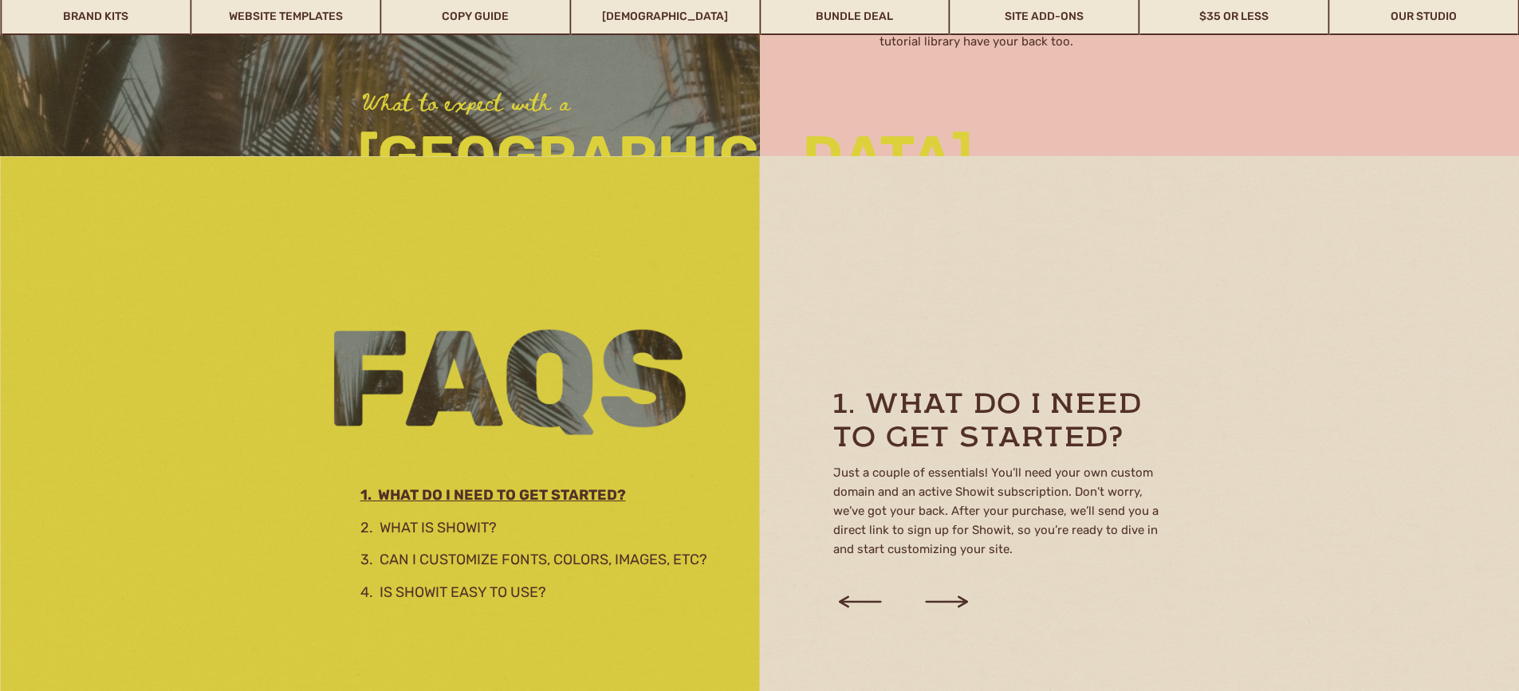
scroll to position [2001, 0]
